Goal: Information Seeking & Learning: Learn about a topic

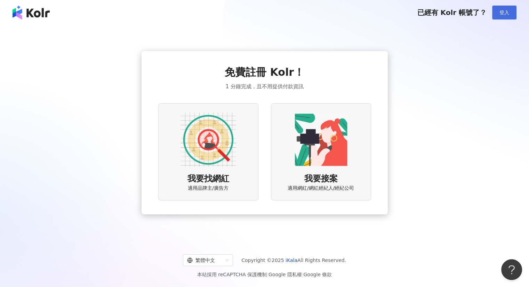
click at [494, 15] on button "登入" at bounding box center [504, 13] width 24 height 14
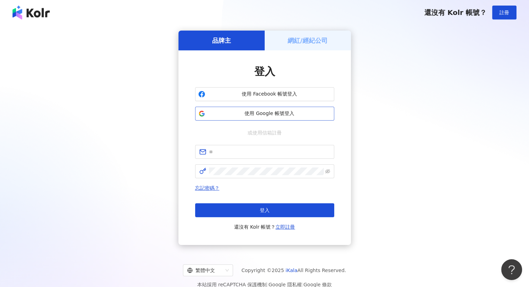
click at [253, 115] on span "使用 Google 帳號登入" at bounding box center [269, 113] width 123 height 7
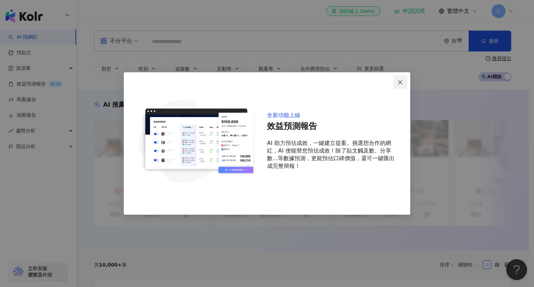
click at [398, 82] on icon "close" at bounding box center [400, 83] width 6 height 6
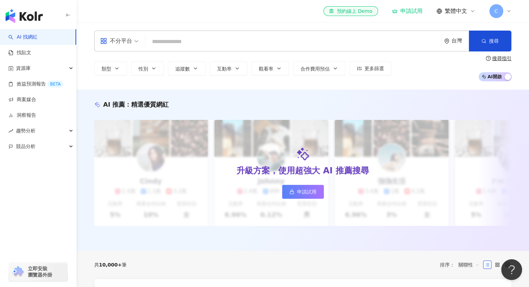
click at [405, 68] on div "類型 性別 追蹤數 互動率 觀看率 合作費用預估 更多篩選 搜尋指引 AI 開啟 AI 關閉" at bounding box center [302, 69] width 417 height 26
click at [160, 40] on input "search" at bounding box center [293, 41] width 290 height 13
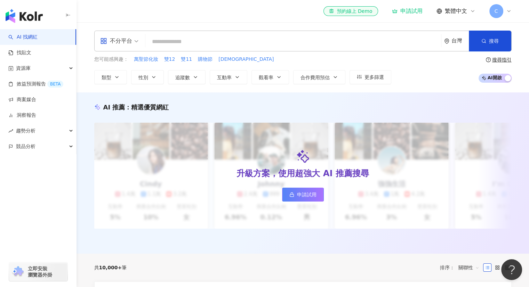
paste input "**********"
type input "**********"
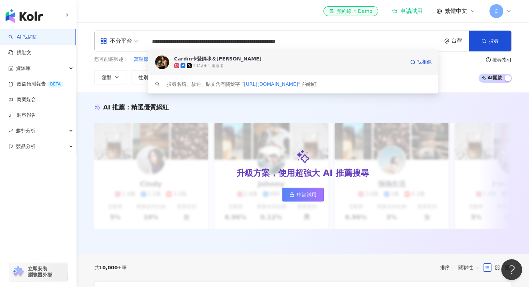
click at [257, 64] on div "134,061 追蹤者" at bounding box center [289, 65] width 230 height 7
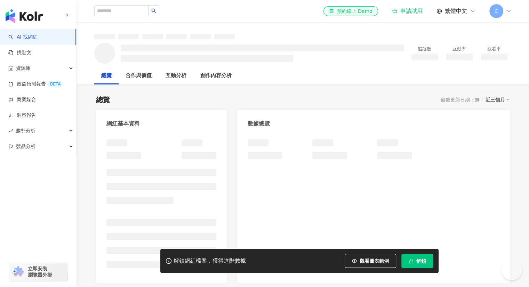
click at [230, 139] on div "網紅基本資料 數據總覽 成長趨勢分析 追蹤趨勢圖表" at bounding box center [303, 253] width 414 height 287
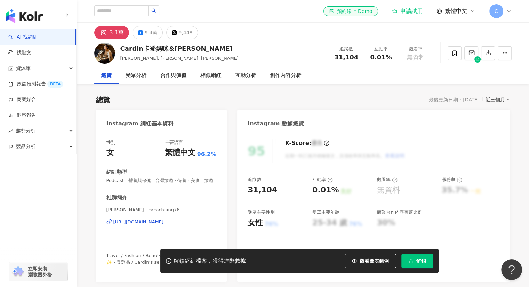
click at [115, 32] on div "3.1萬" at bounding box center [116, 33] width 14 height 10
click at [106, 32] on rect at bounding box center [103, 33] width 7 height 6
click at [224, 39] on div "3.1萬 9.4萬 9,448" at bounding box center [302, 31] width 445 height 17
click at [154, 30] on div "9.4萬" at bounding box center [151, 33] width 13 height 10
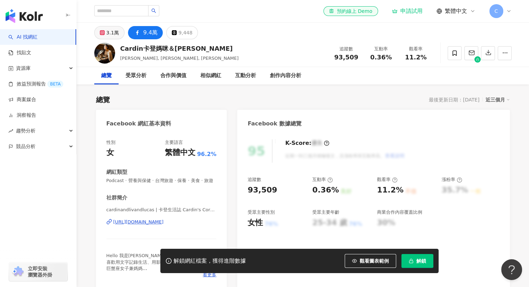
click at [110, 30] on div "3.1萬" at bounding box center [112, 33] width 13 height 10
click at [112, 33] on div "3.1萬" at bounding box center [112, 33] width 13 height 10
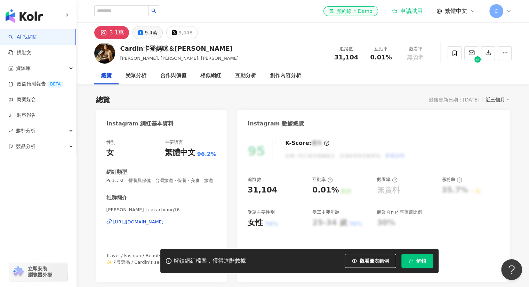
click at [145, 34] on div "9.4萬" at bounding box center [151, 33] width 13 height 10
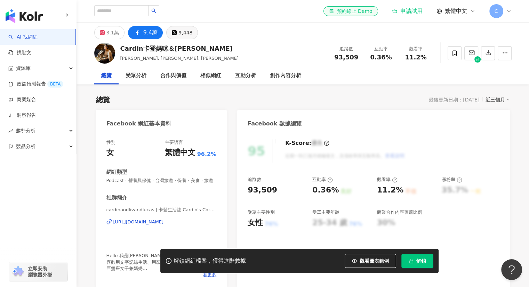
click at [186, 33] on div "9,448" at bounding box center [185, 33] width 14 height 10
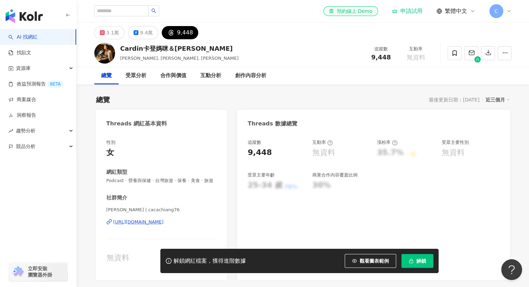
scroll to position [35, 0]
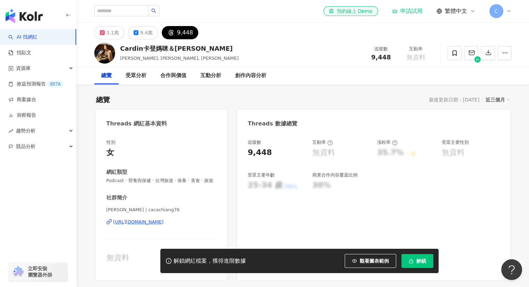
click at [247, 33] on div "3.1萬 9.4萬 9,448" at bounding box center [302, 31] width 445 height 17
